Goal: Information Seeking & Learning: Learn about a topic

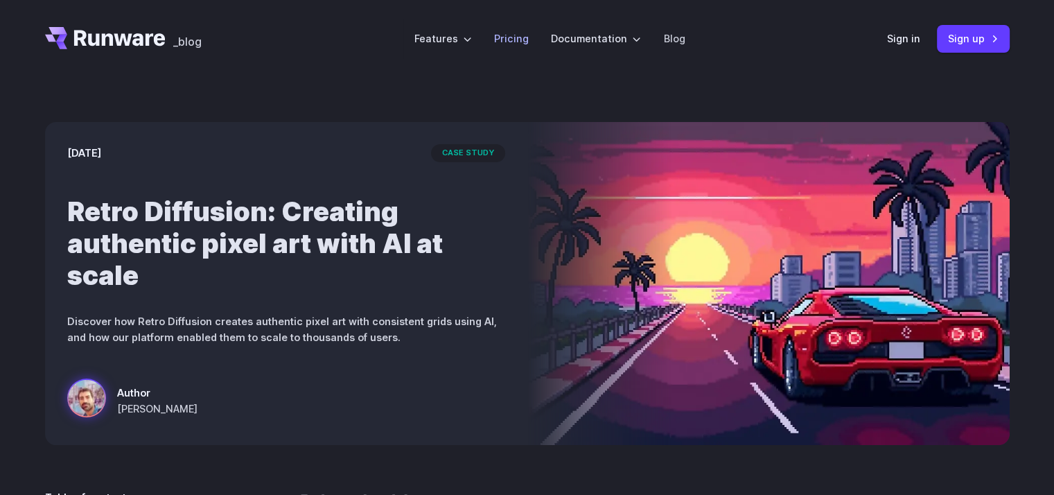
click at [514, 47] on li "Pricing" at bounding box center [511, 38] width 57 height 38
click at [509, 41] on link "Pricing" at bounding box center [511, 38] width 35 height 16
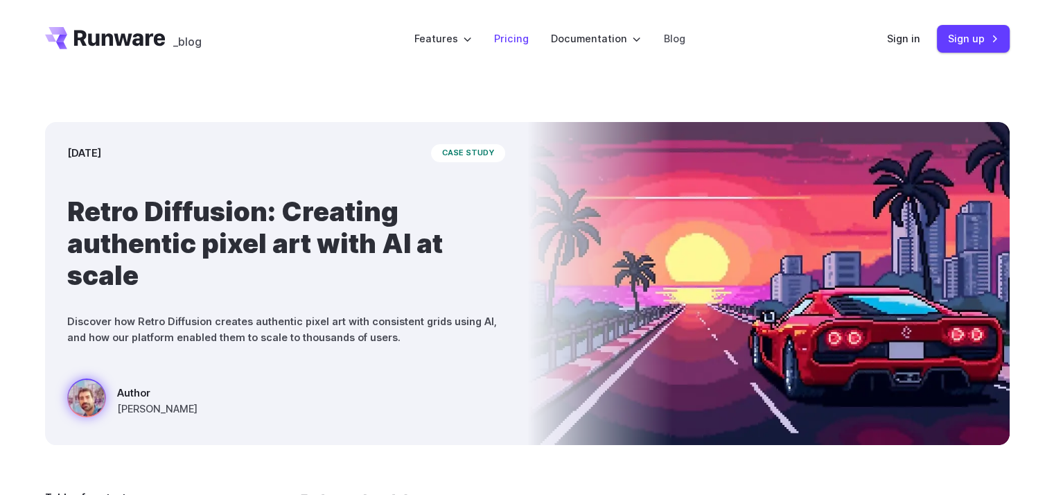
click at [535, 33] on li "Pricing" at bounding box center [511, 38] width 57 height 38
click at [525, 35] on link "Pricing" at bounding box center [511, 38] width 35 height 16
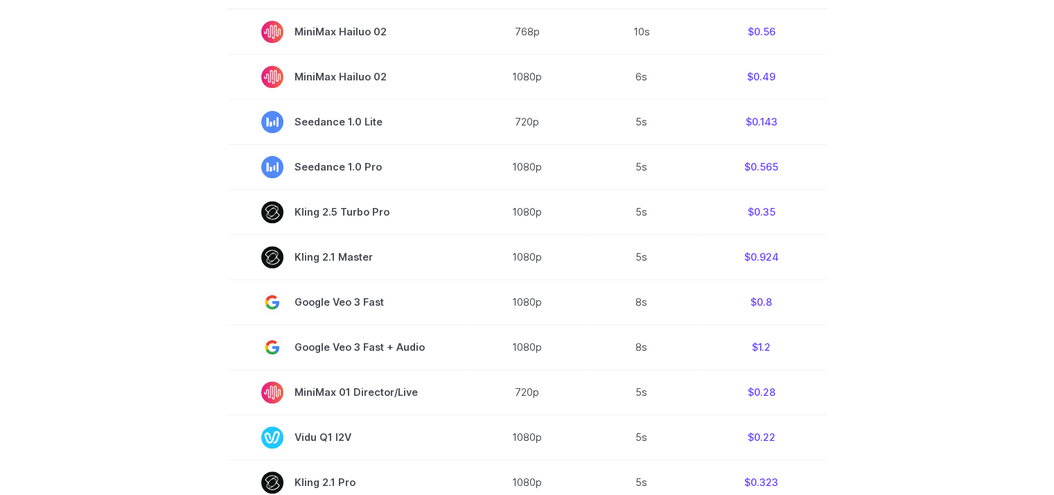
scroll to position [710, 0]
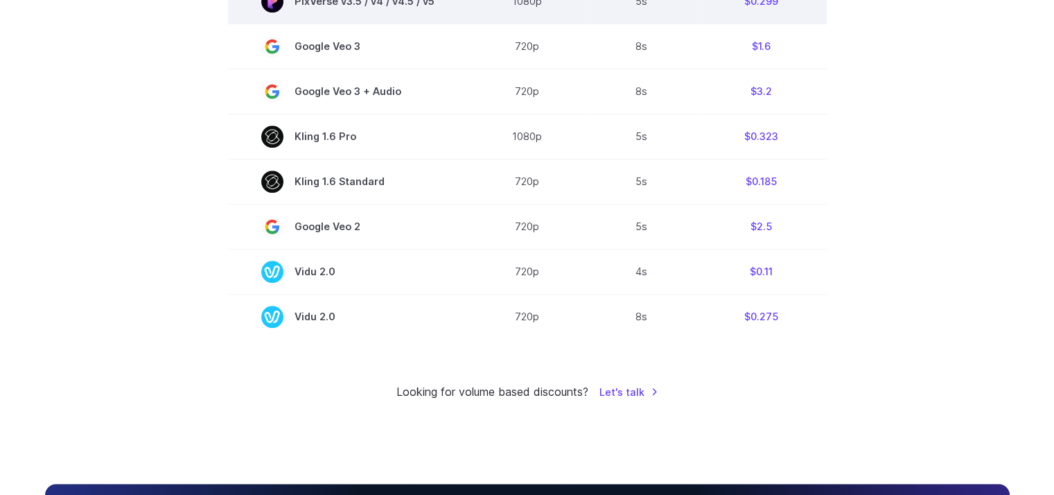
scroll to position [1112, 0]
